Goal: Navigation & Orientation: Find specific page/section

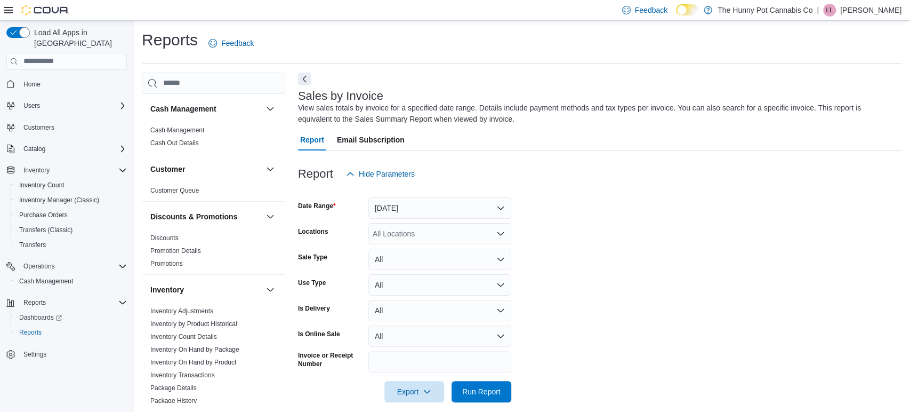
click at [866, 6] on p "[PERSON_NAME]" at bounding box center [870, 10] width 61 height 13
click at [820, 103] on span "Sign Out" at bounding box center [832, 102] width 29 height 11
